Goal: Navigation & Orientation: Find specific page/section

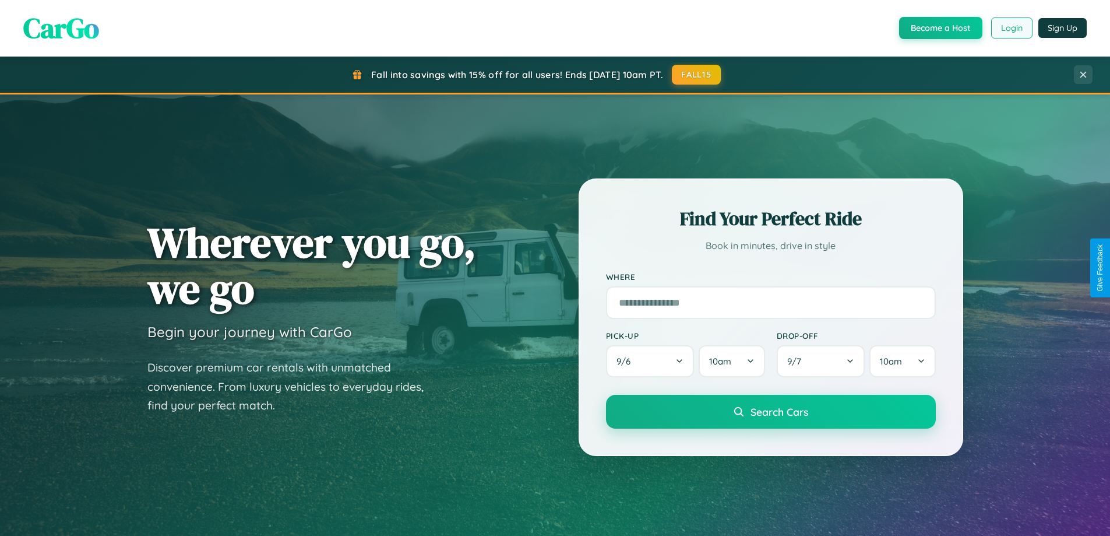
click at [1011, 28] on button "Login" at bounding box center [1011, 27] width 41 height 21
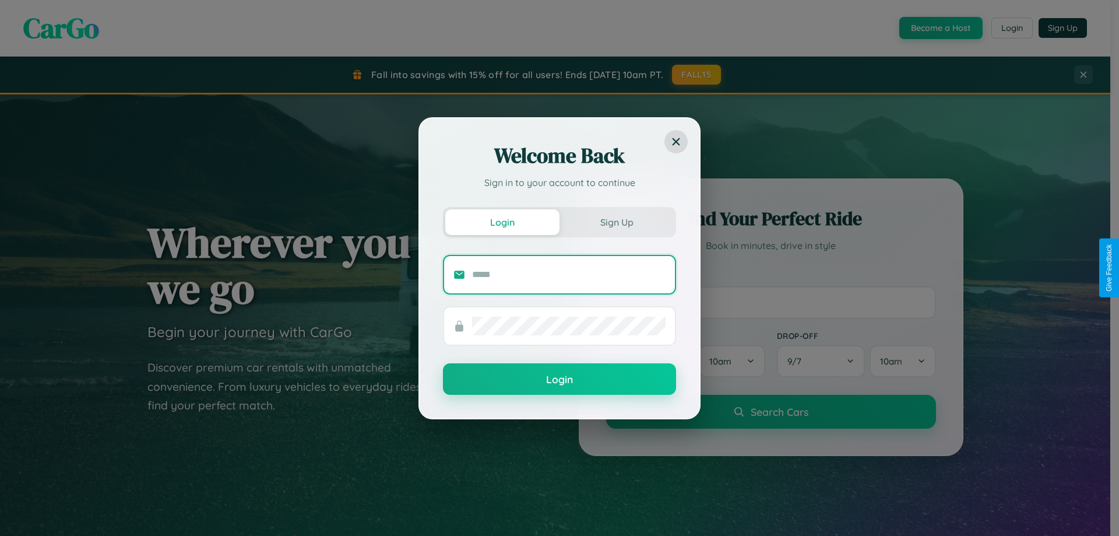
click at [569, 274] on input "text" at bounding box center [569, 274] width 194 height 19
type input "**********"
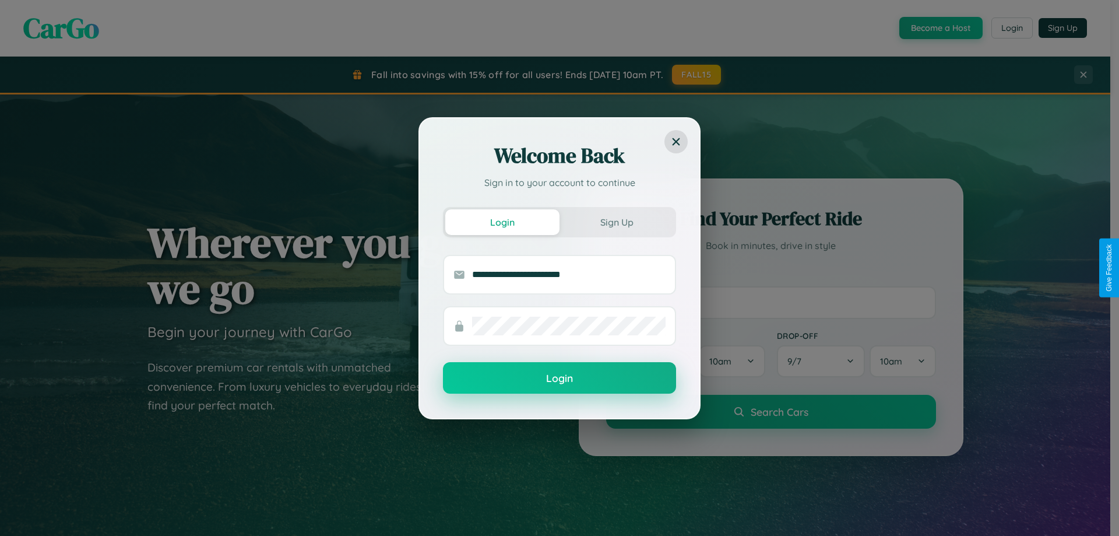
click at [560, 378] on button "Login" at bounding box center [559, 377] width 233 height 31
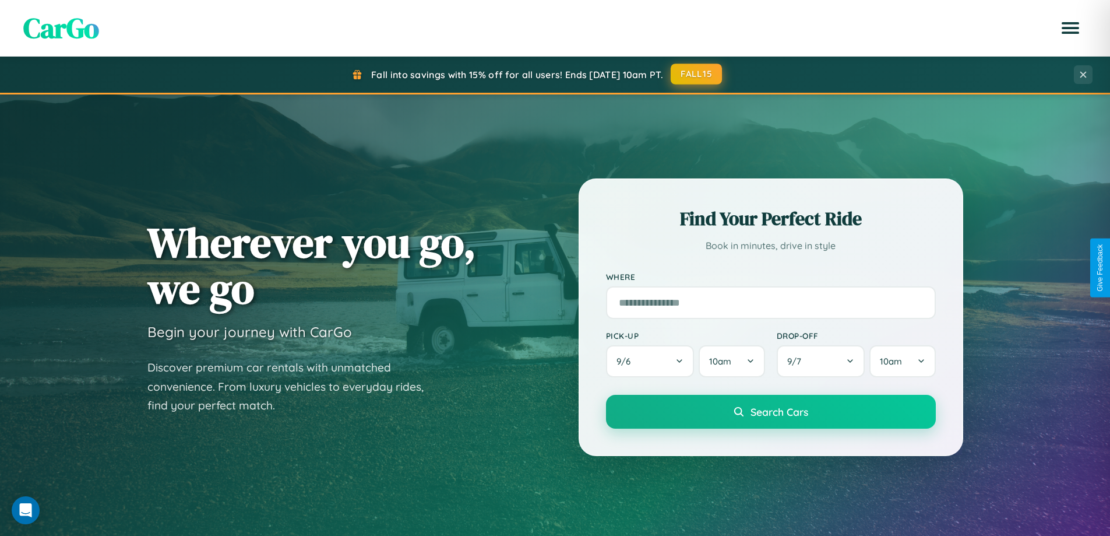
click at [697, 75] on button "FALL15" at bounding box center [696, 74] width 51 height 21
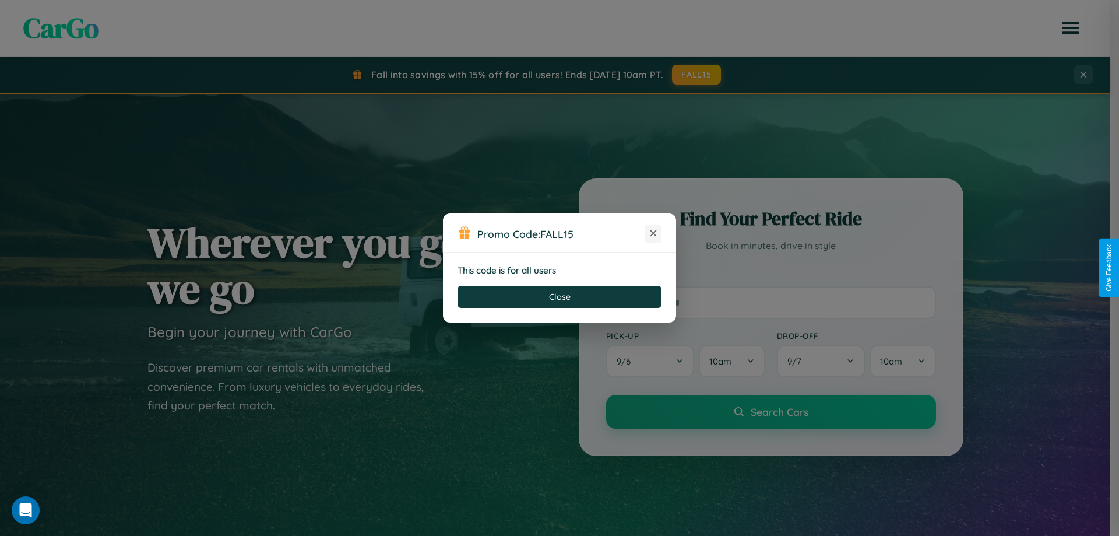
click at [653, 234] on icon at bounding box center [654, 233] width 12 height 12
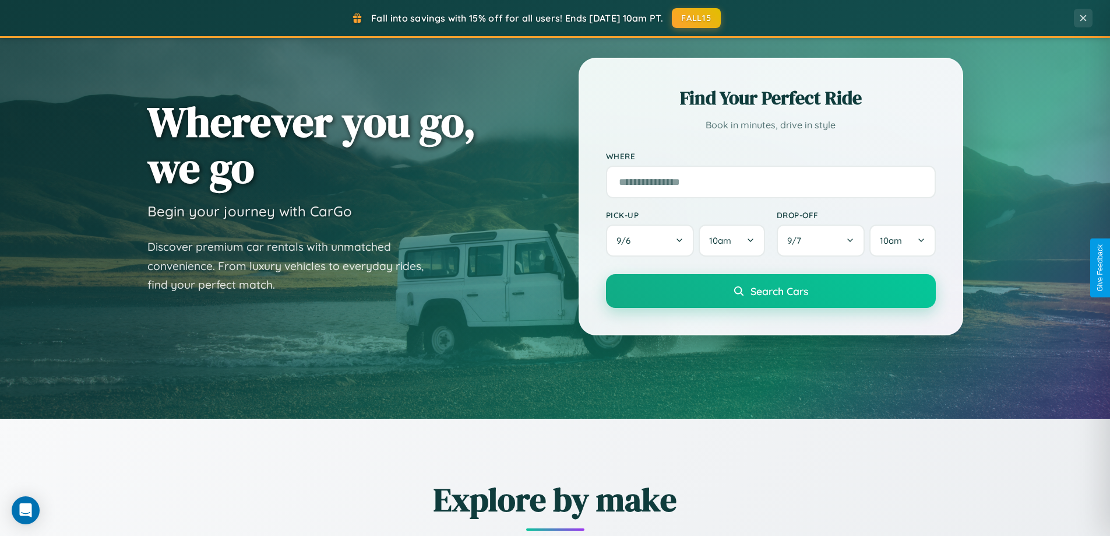
scroll to position [802, 0]
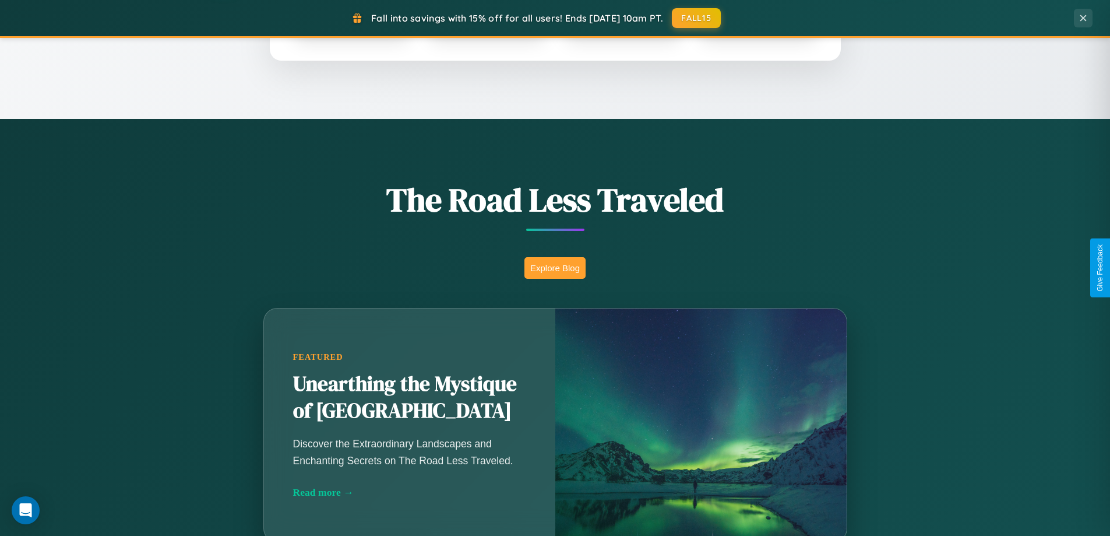
click at [555, 268] on button "Explore Blog" at bounding box center [555, 268] width 61 height 22
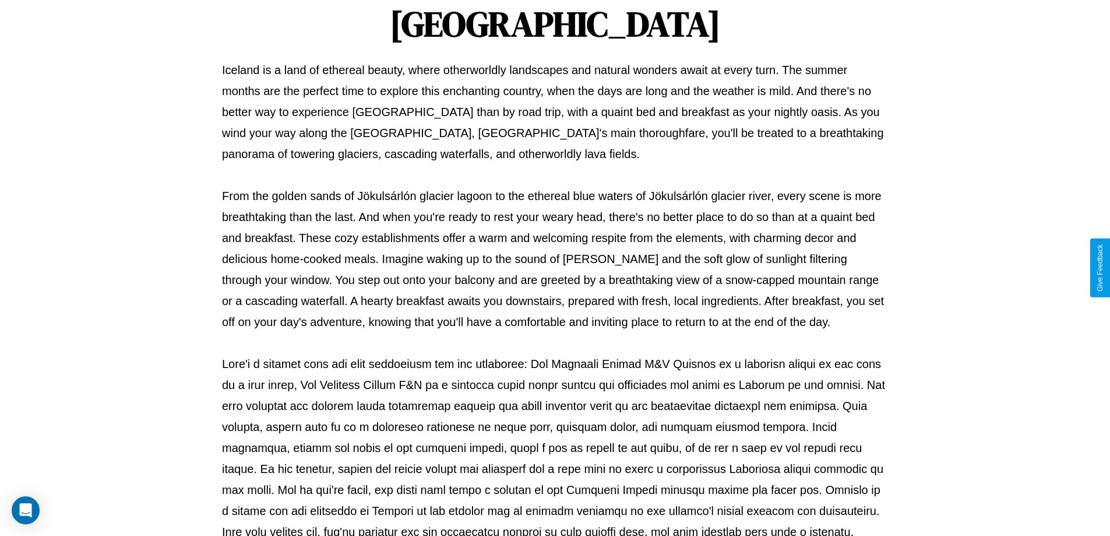
scroll to position [377, 0]
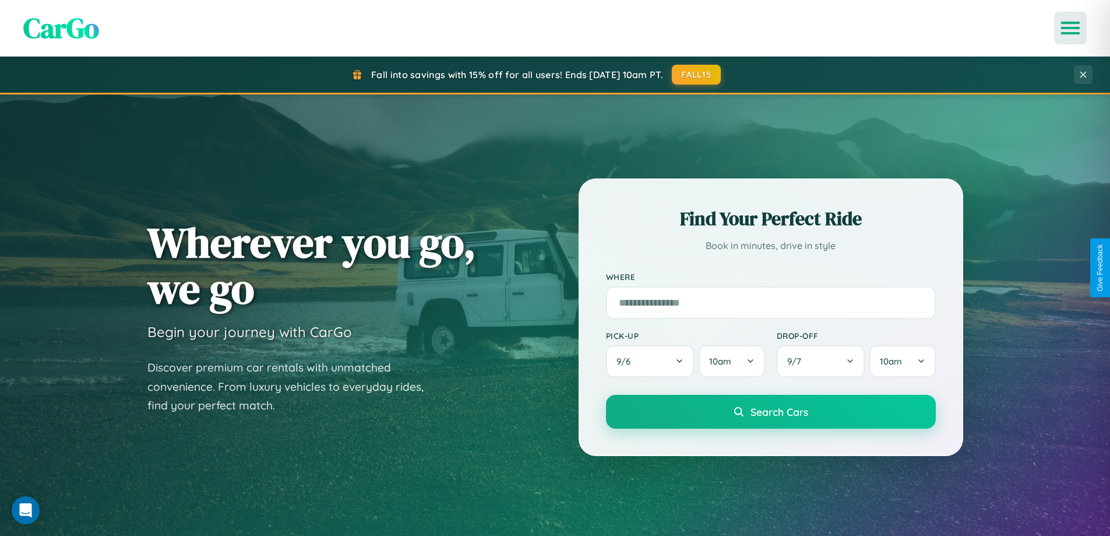
click at [1071, 28] on icon "Open menu" at bounding box center [1071, 28] width 17 height 10
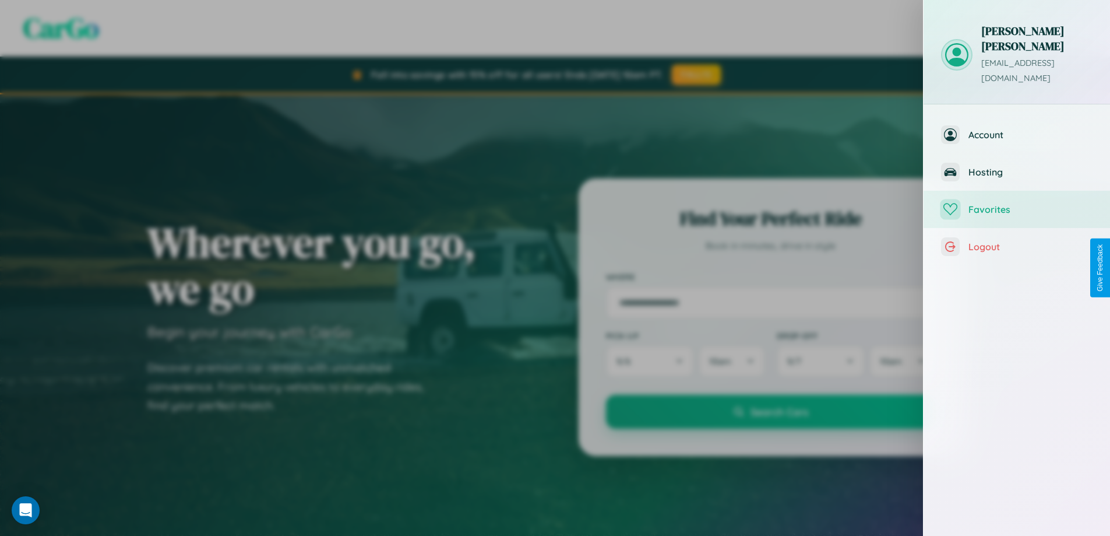
click at [1017, 203] on span "Favorites" at bounding box center [1031, 209] width 124 height 12
